Goal: Task Accomplishment & Management: Use online tool/utility

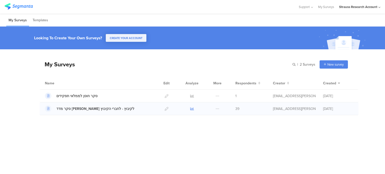
click at [193, 108] on icon at bounding box center [192, 109] width 4 height 4
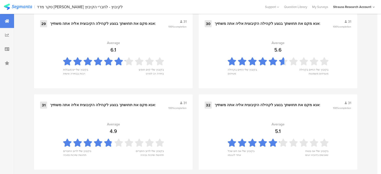
scroll to position [1373, 0]
